Goal: Task Accomplishment & Management: Manage account settings

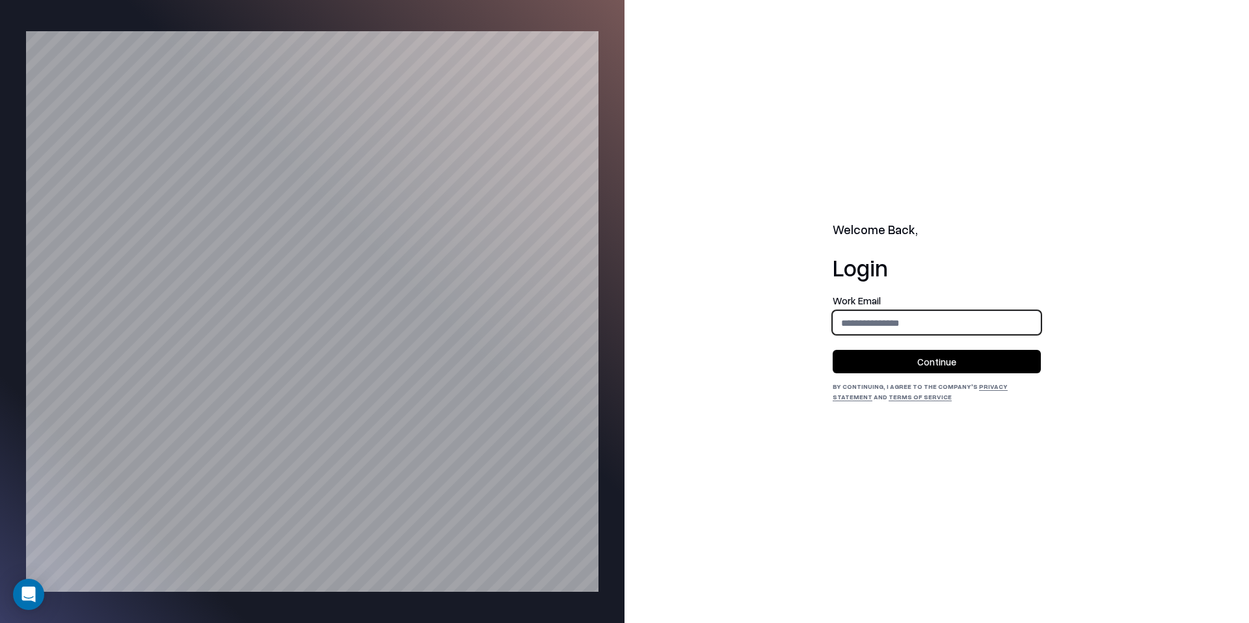
click at [873, 315] on input "email" at bounding box center [936, 323] width 207 height 24
type input "**********"
click at [918, 360] on button "Continue" at bounding box center [937, 361] width 208 height 23
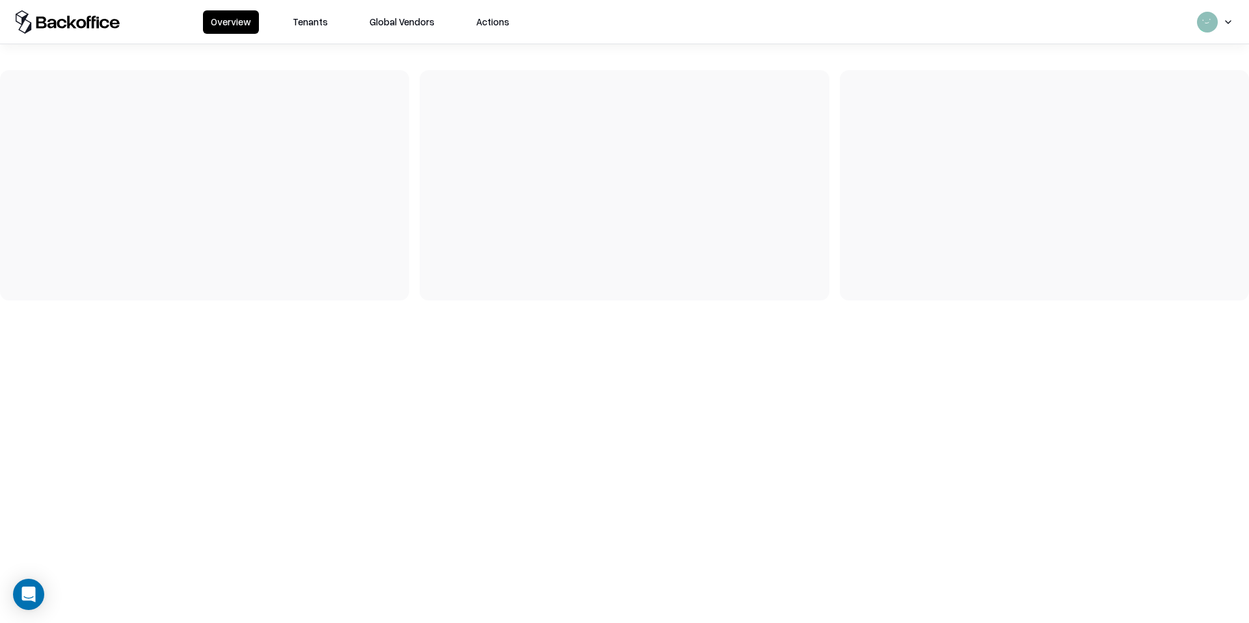
click at [301, 20] on button "Tenants" at bounding box center [310, 21] width 51 height 23
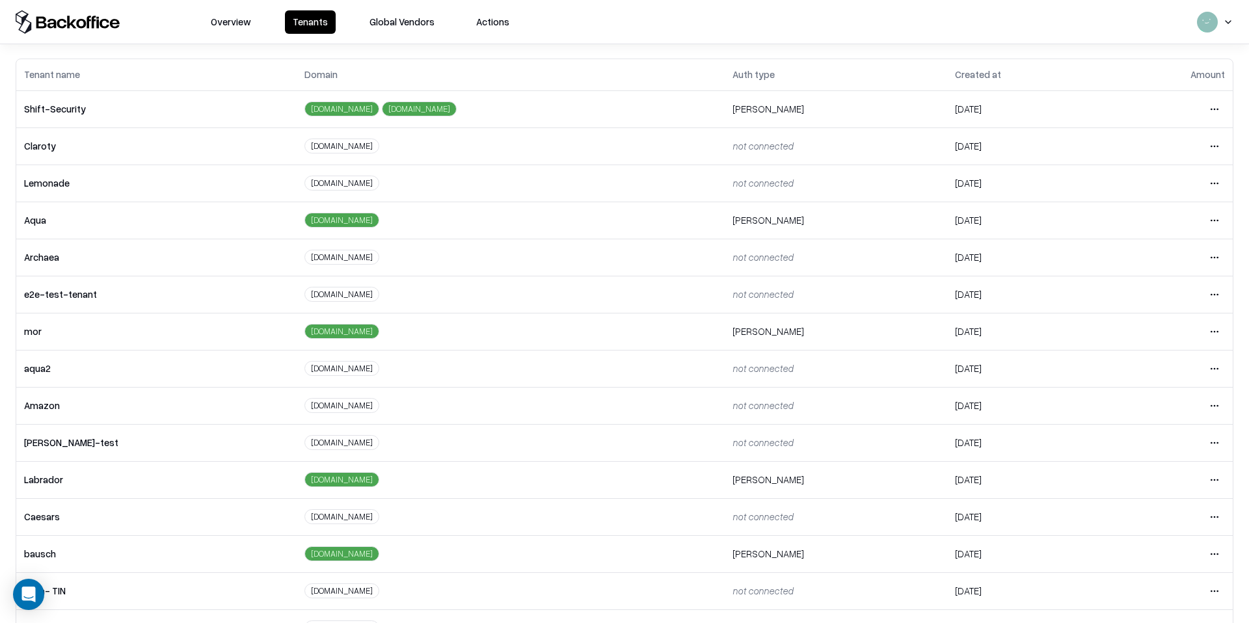
scroll to position [55, 0]
click at [1215, 520] on html "Overview Tenants Global Vendors Actions Tenants Add Tenant Tenant name Domain A…" at bounding box center [624, 311] width 1249 height 623
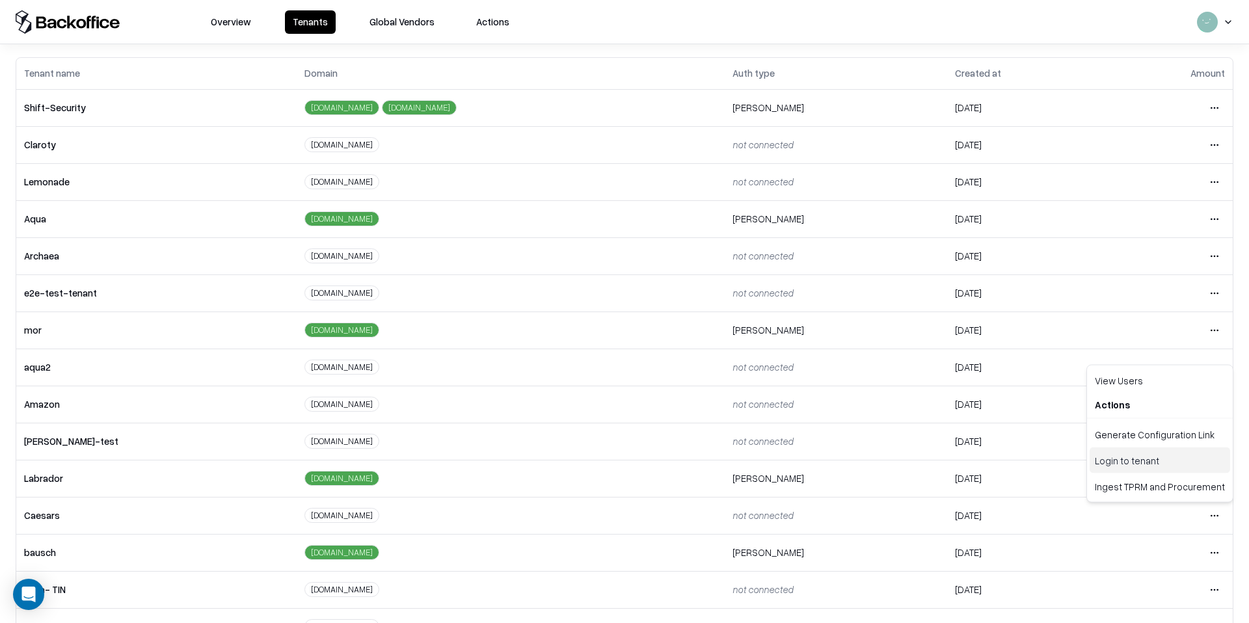
click at [1159, 455] on div "Login to tenant" at bounding box center [1160, 461] width 141 height 26
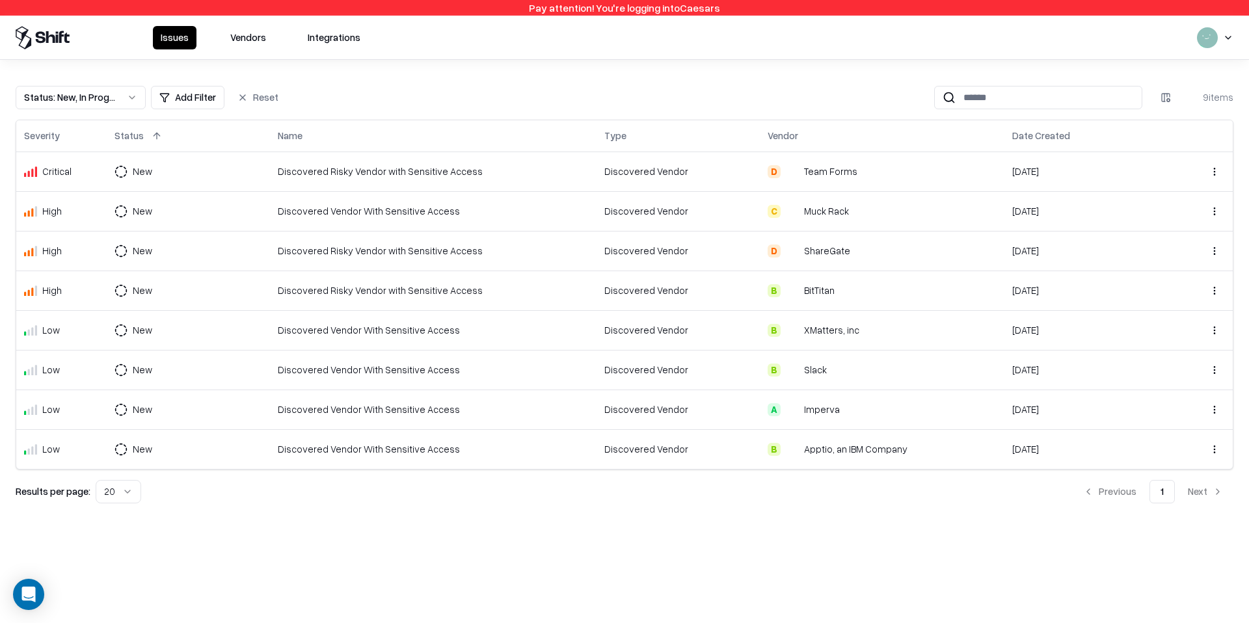
click at [262, 46] on button "Vendors" at bounding box center [248, 37] width 51 height 23
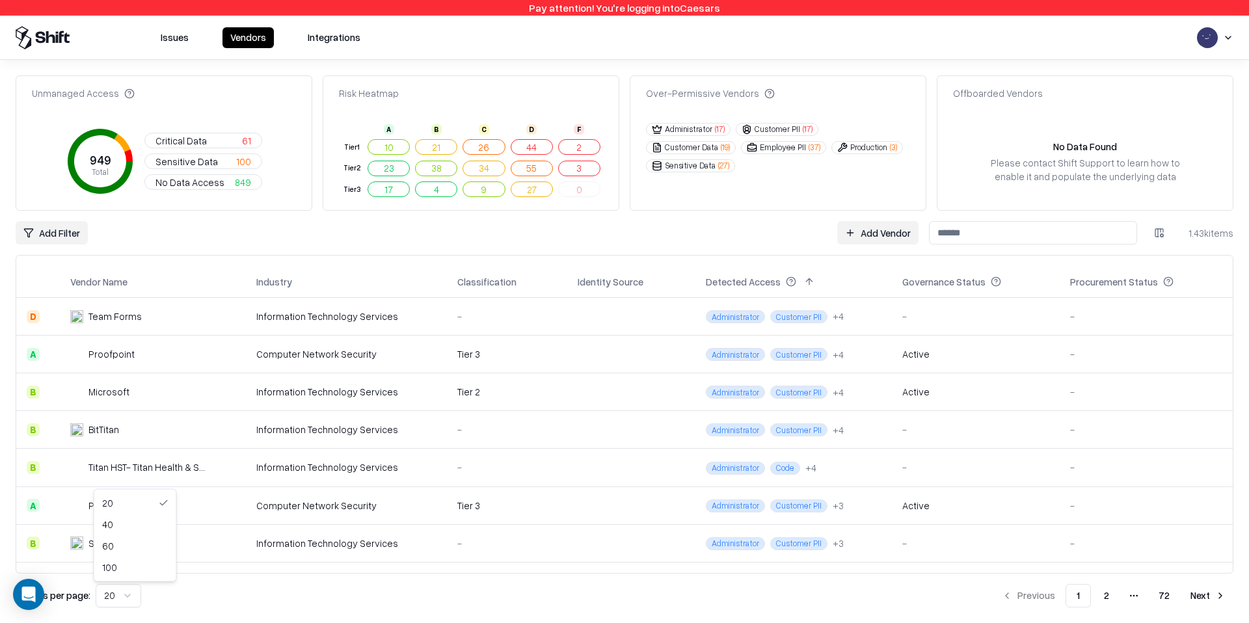
click at [107, 603] on html "Pay attention! You're logging into Caesars Issues Vendors Integrations Unmanage…" at bounding box center [624, 311] width 1249 height 623
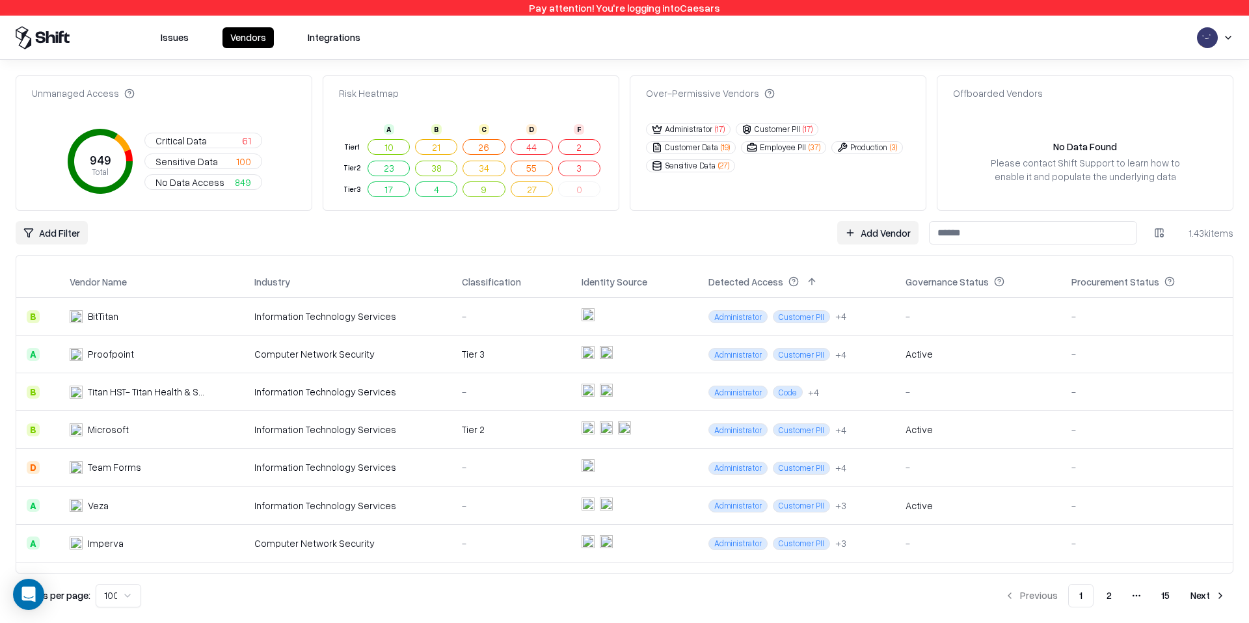
click at [264, 42] on button "Vendors" at bounding box center [248, 37] width 51 height 21
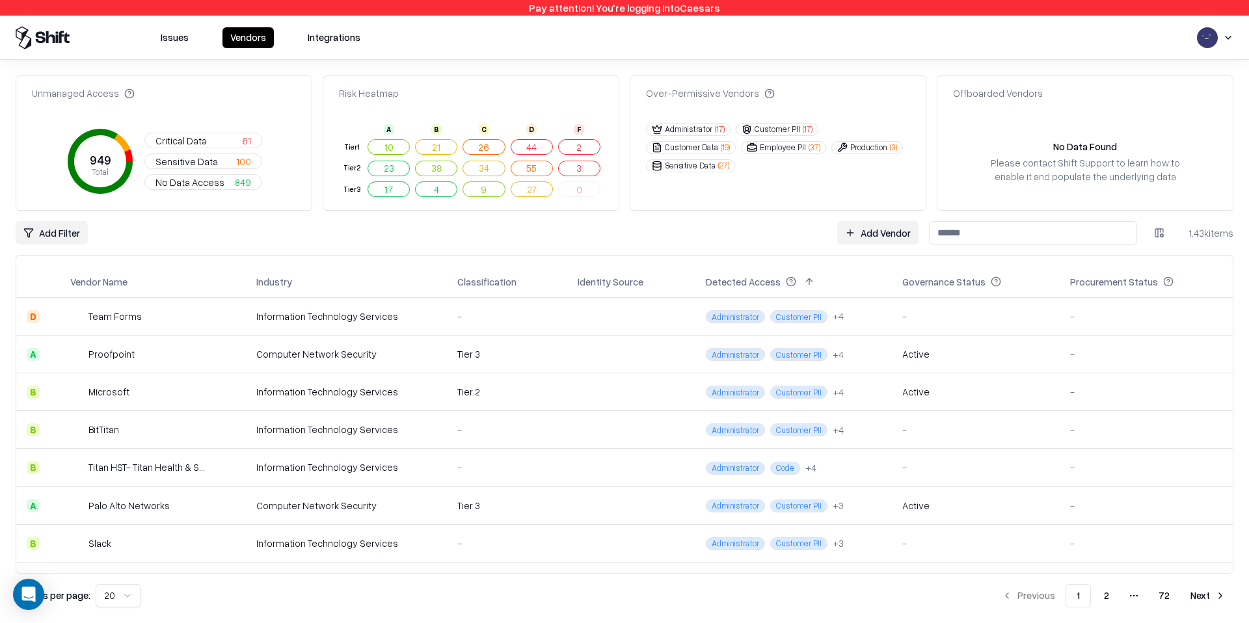
click at [64, 238] on html "Pay attention! You're logging into Caesars Issues Vendors Integrations Unmanage…" at bounding box center [624, 311] width 1249 height 623
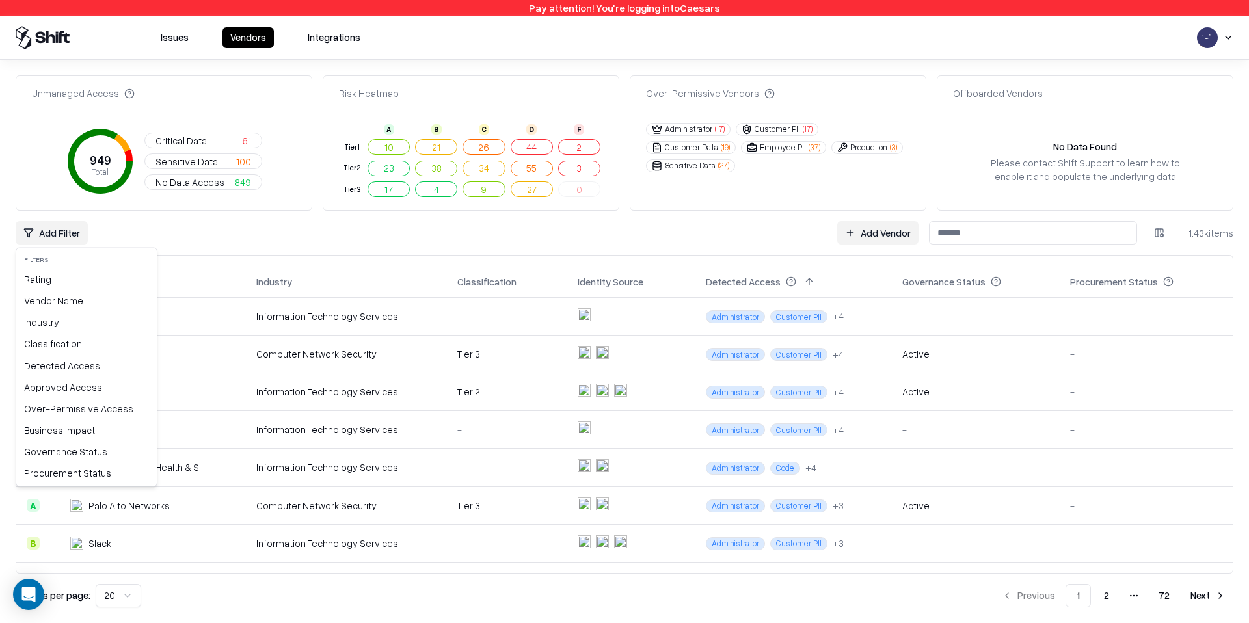
click at [195, 243] on html "Pay attention! You're logging into Caesars Issues Vendors Integrations Unmanage…" at bounding box center [624, 311] width 1249 height 623
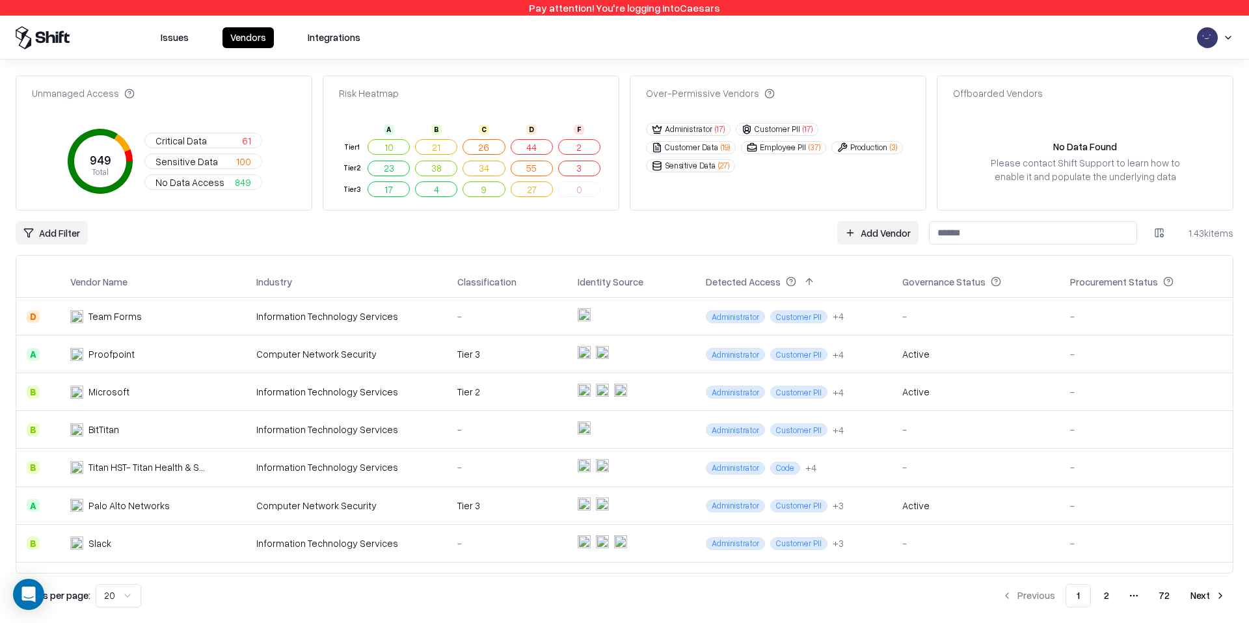
click at [580, 146] on button "2" at bounding box center [579, 147] width 42 height 16
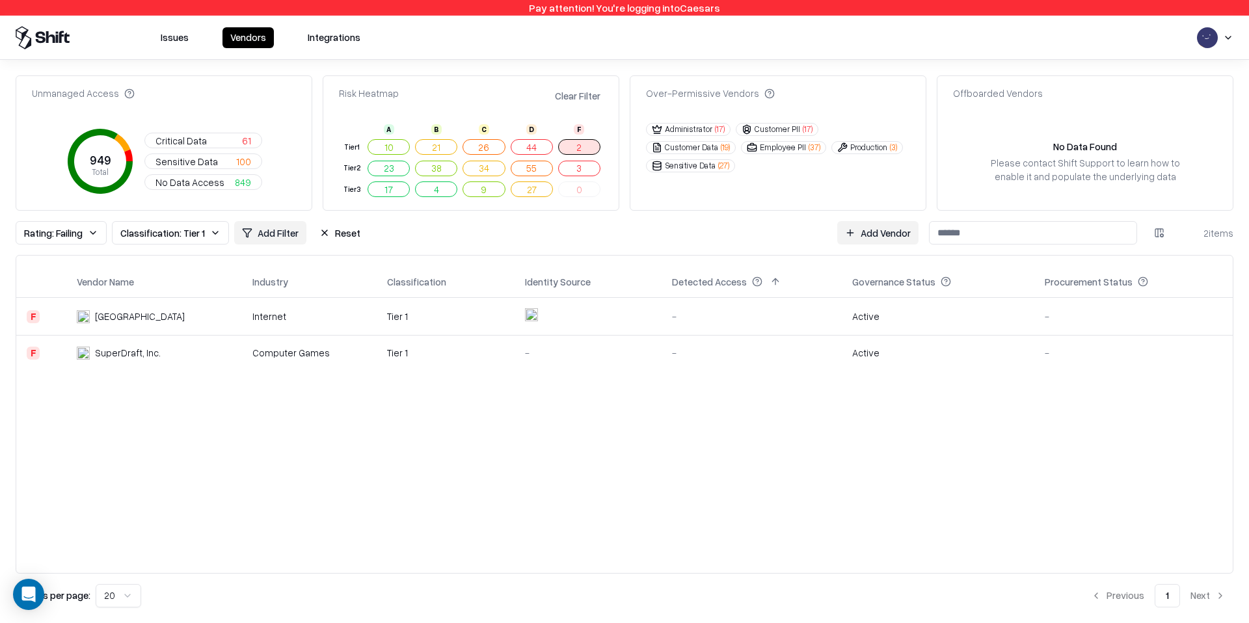
click at [318, 232] on button "Reset" at bounding box center [340, 232] width 57 height 23
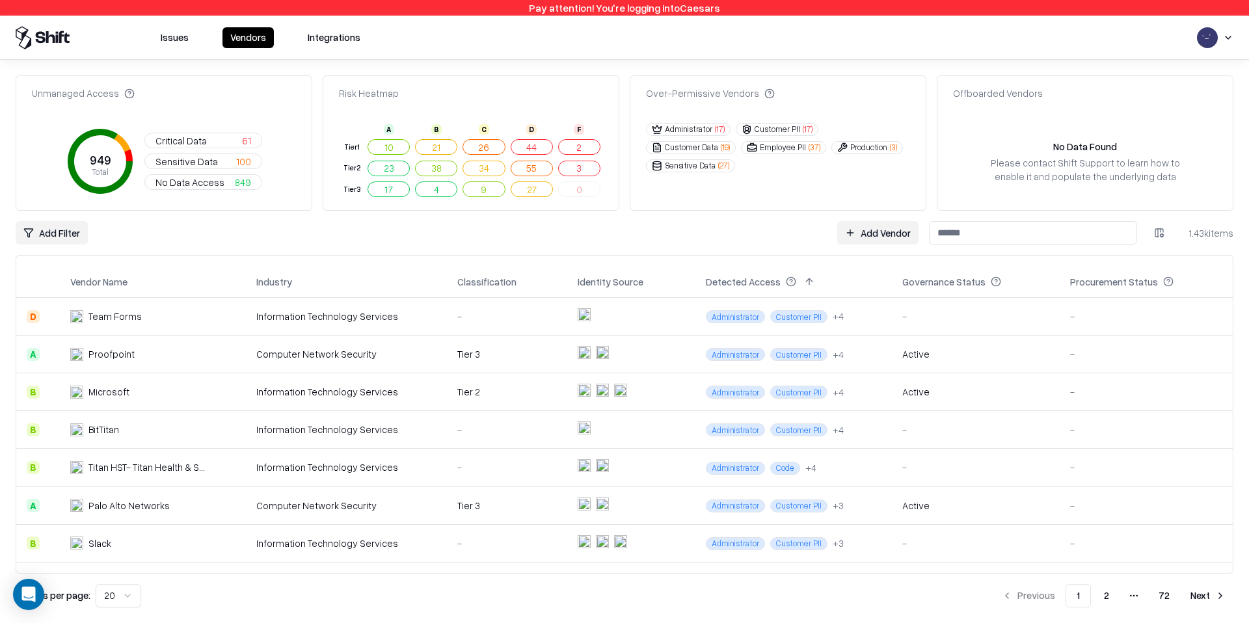
click at [167, 46] on button "Issues" at bounding box center [175, 37] width 44 height 21
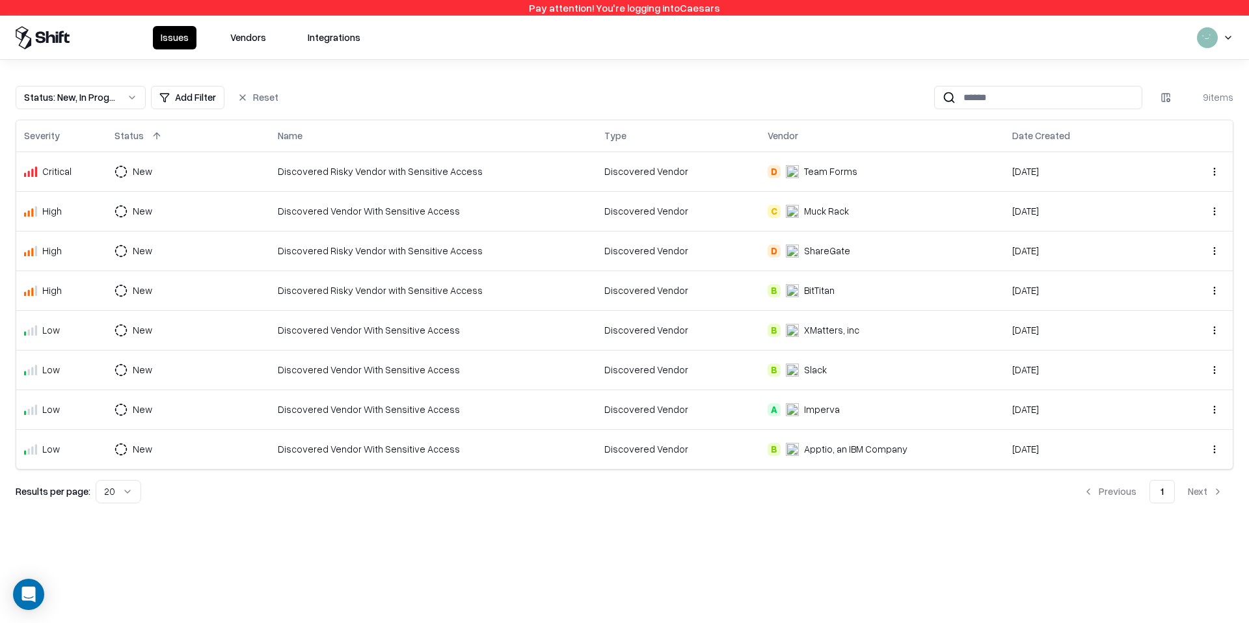
click at [404, 367] on div "Discovered Vendor With Sensitive Access" at bounding box center [433, 370] width 311 height 14
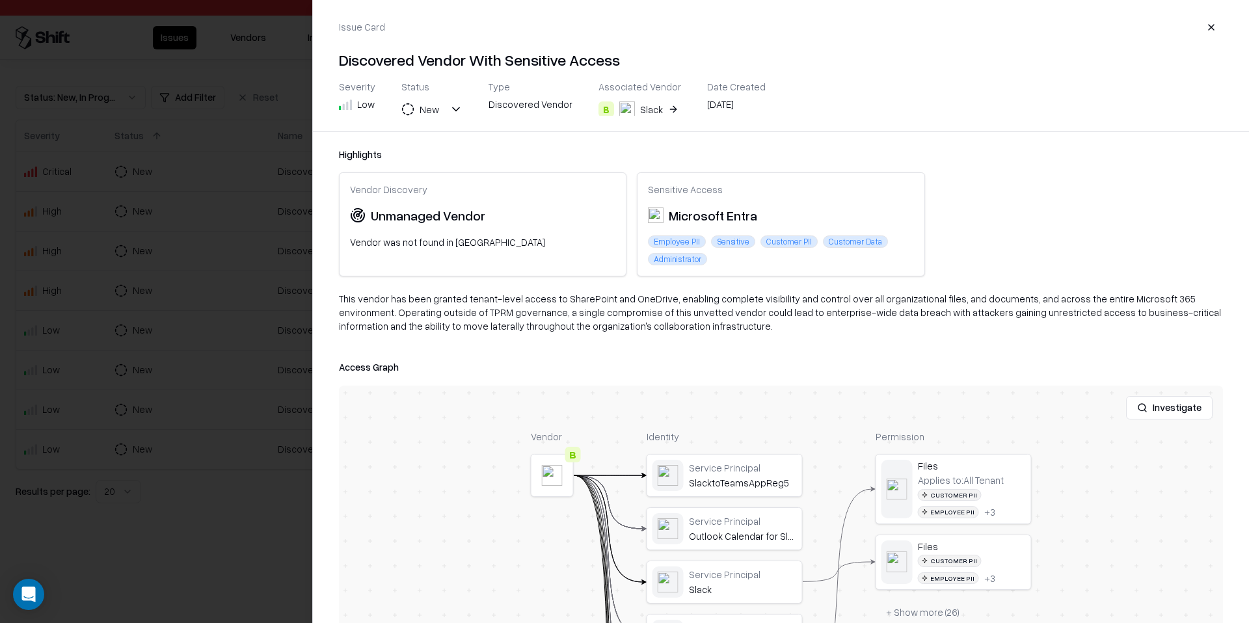
click at [208, 177] on div at bounding box center [624, 311] width 1249 height 623
